Goal: Task Accomplishment & Management: Manage account settings

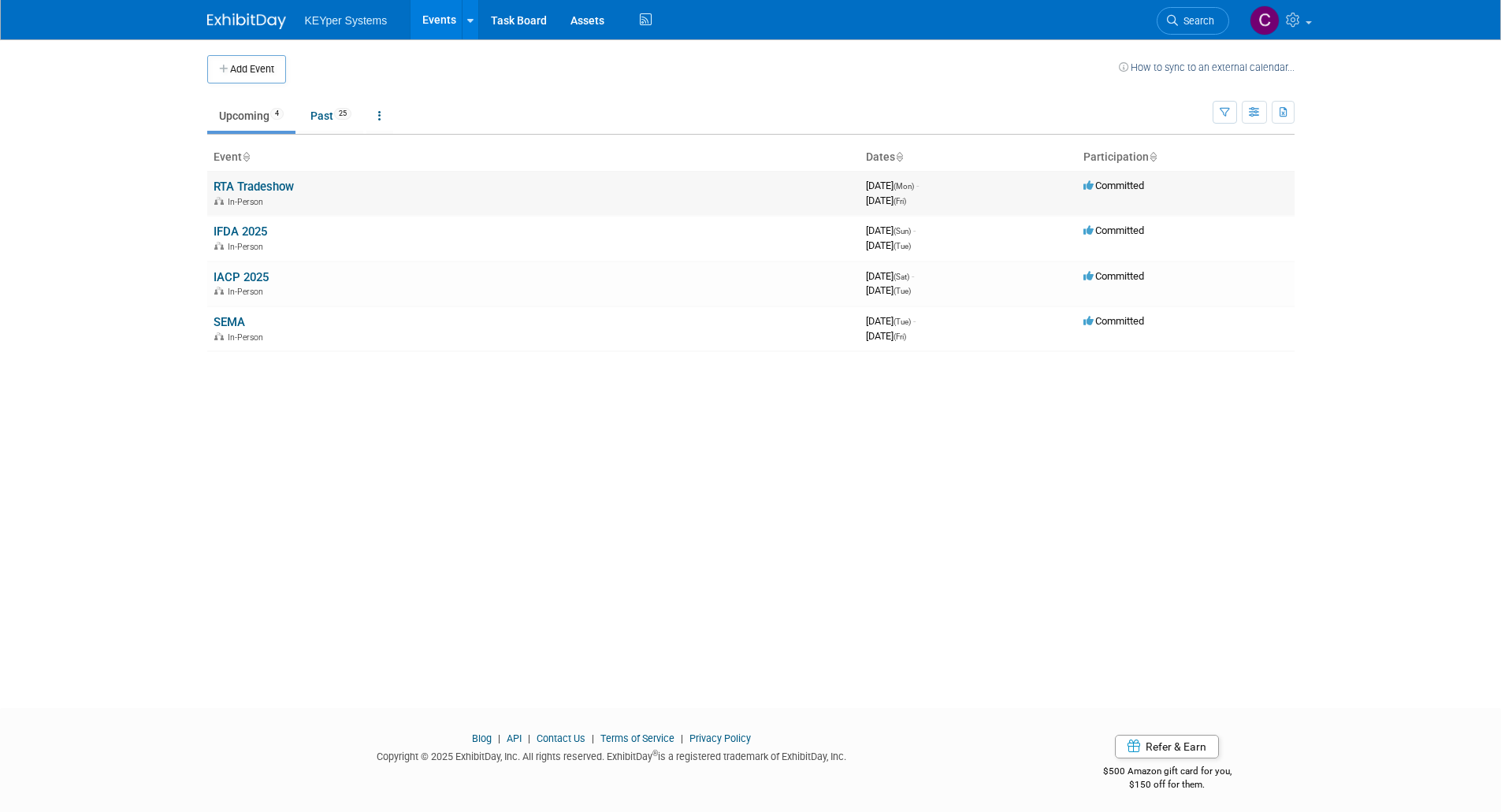
click at [294, 171] on td "RTA Tradeshow In-Person" at bounding box center [533, 193] width 653 height 45
click at [289, 181] on link "RTA Tradeshow" at bounding box center [254, 187] width 81 height 14
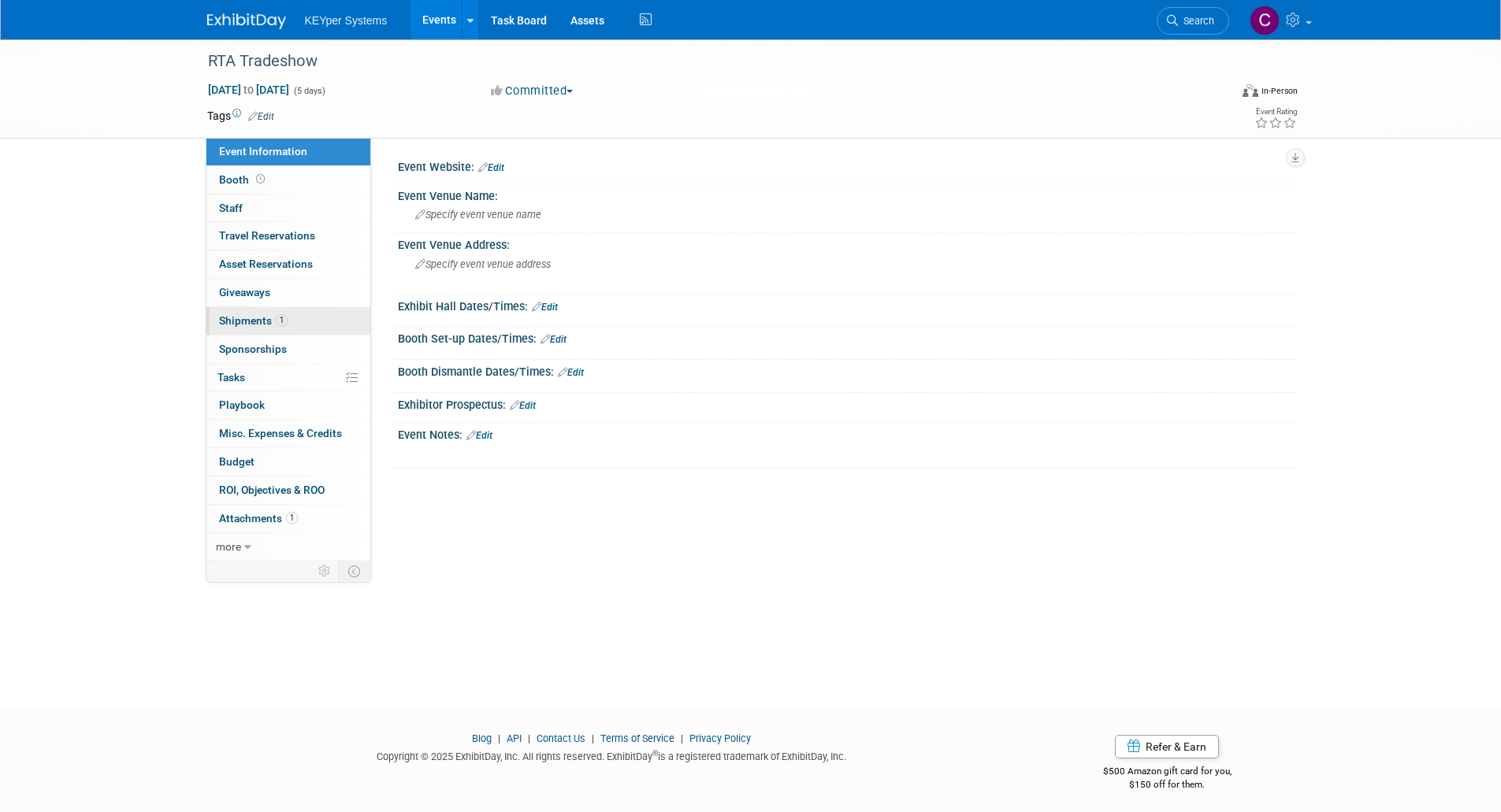
click at [254, 318] on span "Shipments 1" at bounding box center [253, 320] width 68 height 13
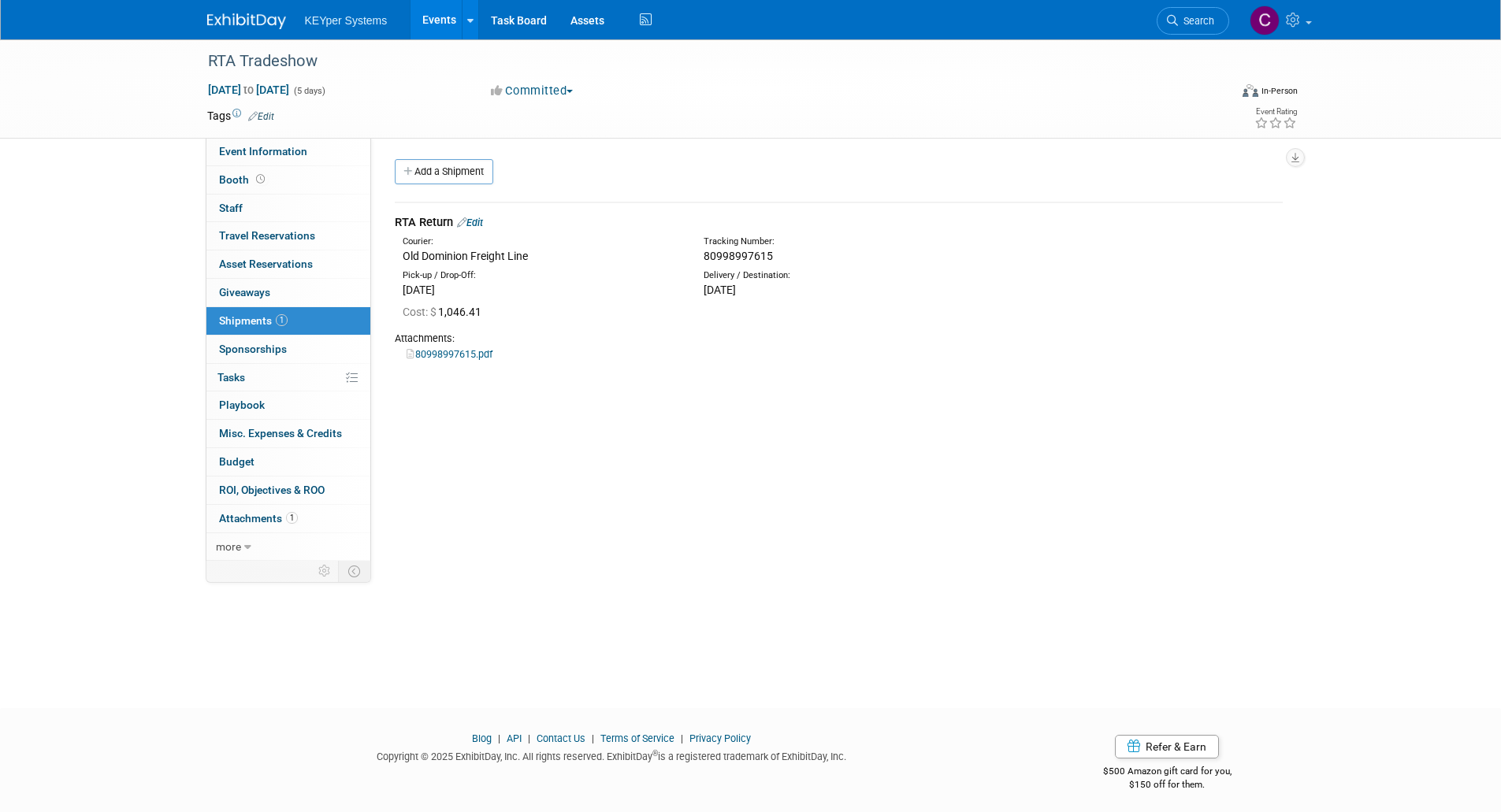
click at [464, 355] on link "80998997615.pdf" at bounding box center [450, 354] width 86 height 12
